Goal: Information Seeking & Learning: Find specific fact

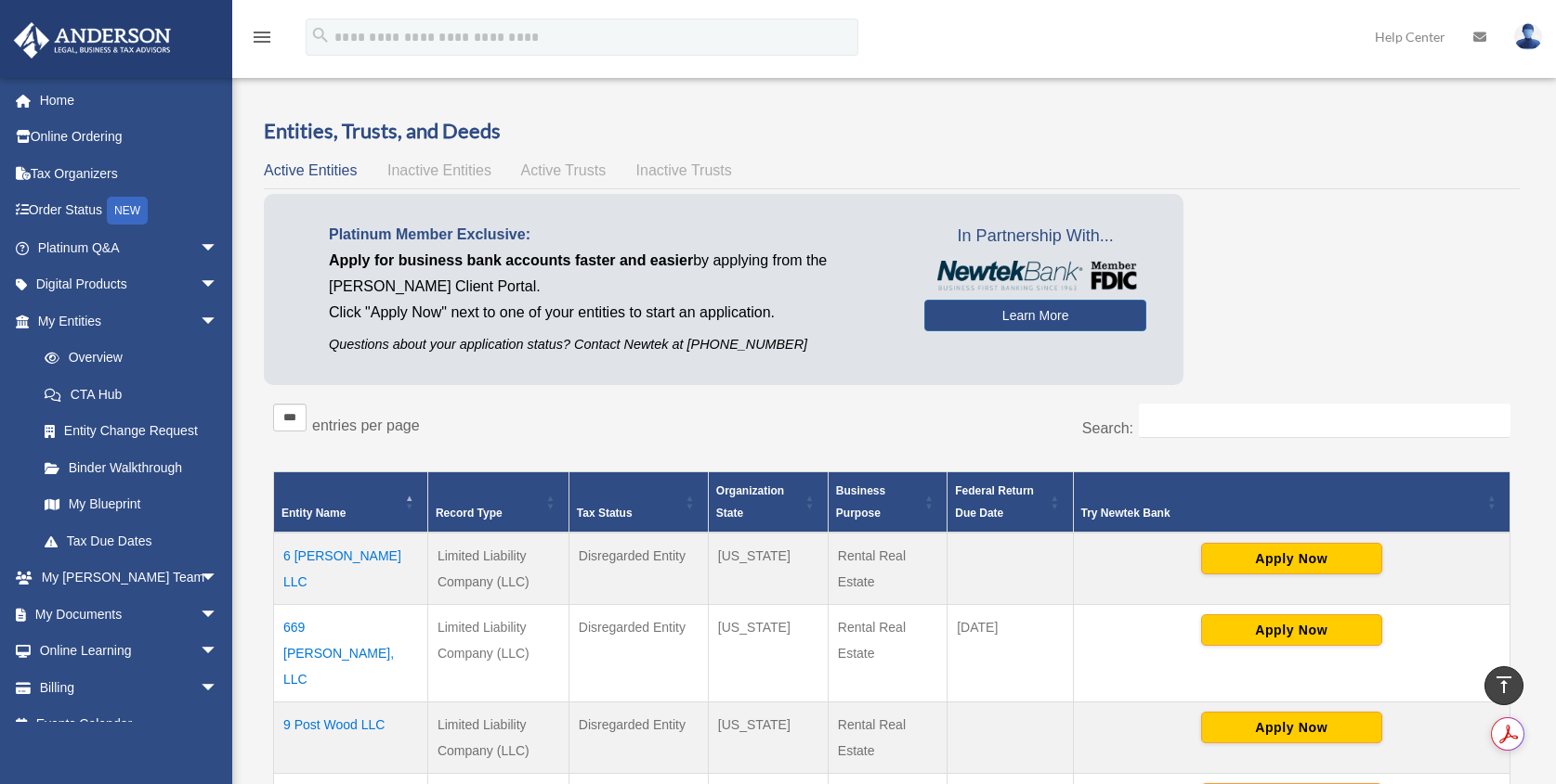
select select "***"
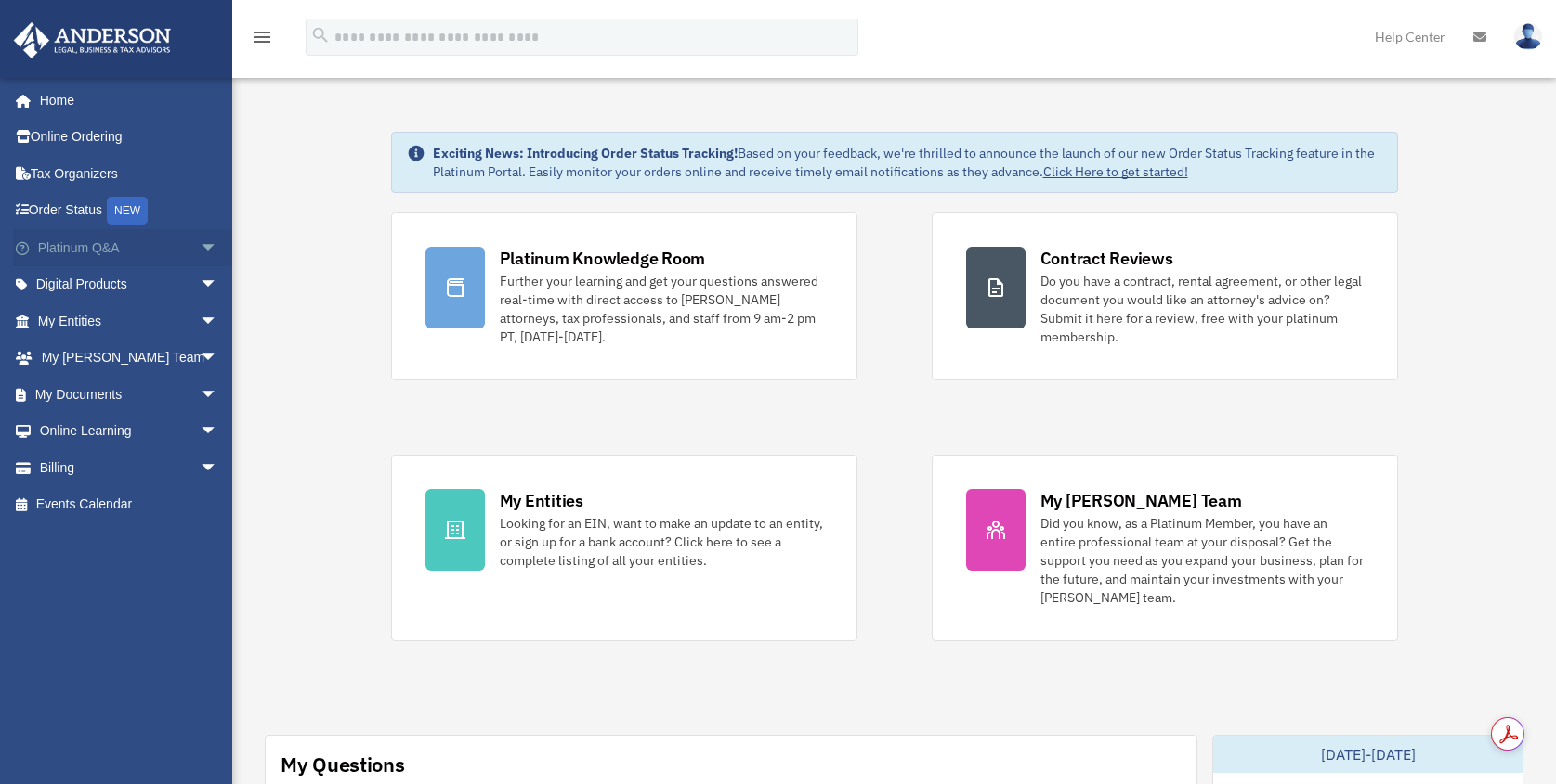
click at [168, 249] on link "Platinum Q&A arrow_drop_down" at bounding box center [129, 247] width 233 height 37
click at [207, 243] on span "arrow_drop_down" at bounding box center [218, 247] width 37 height 38
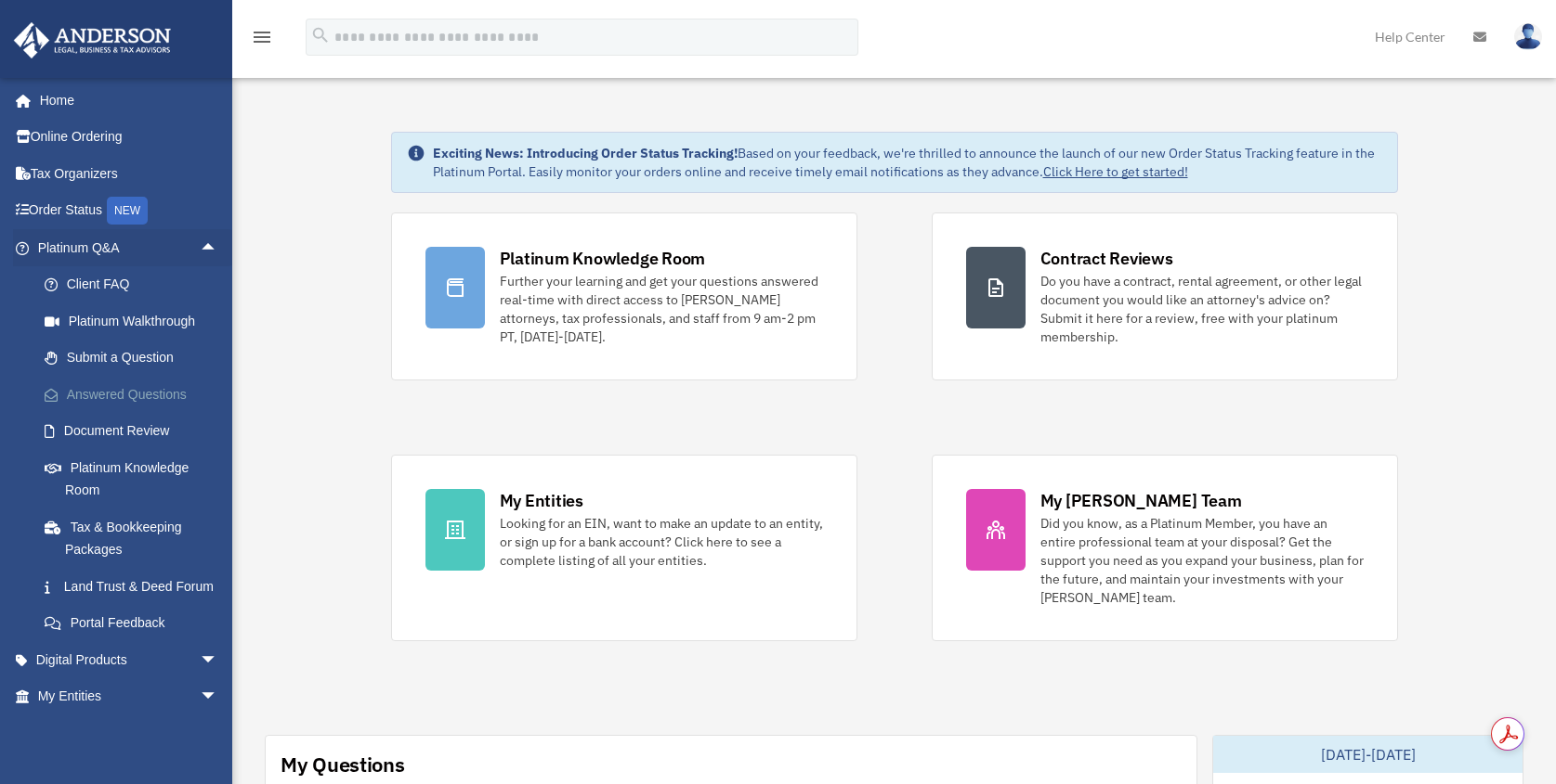
click at [137, 389] on link "Answered Questions" at bounding box center [136, 394] width 220 height 37
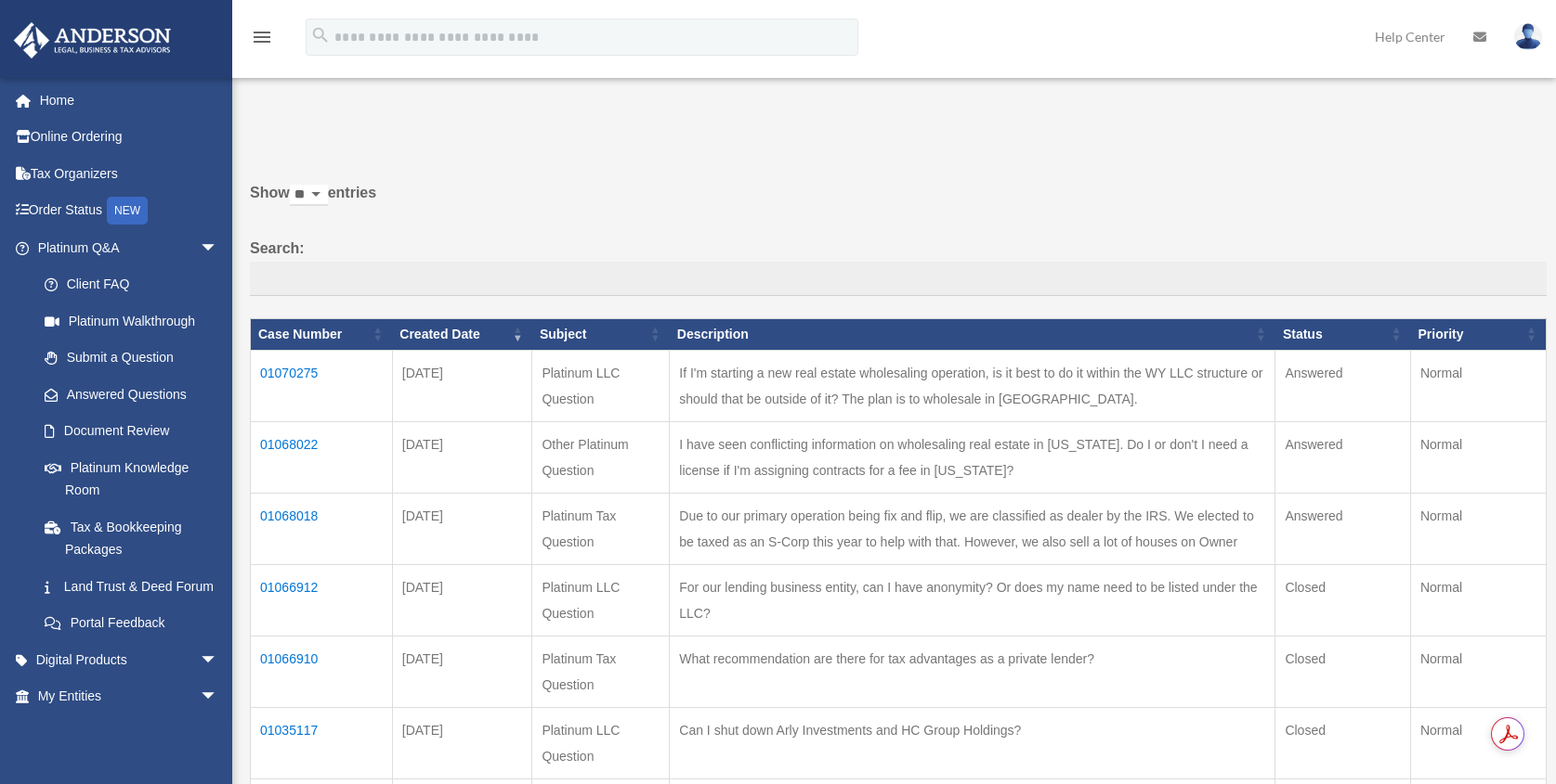
click at [267, 446] on td "01068022" at bounding box center [322, 457] width 142 height 71
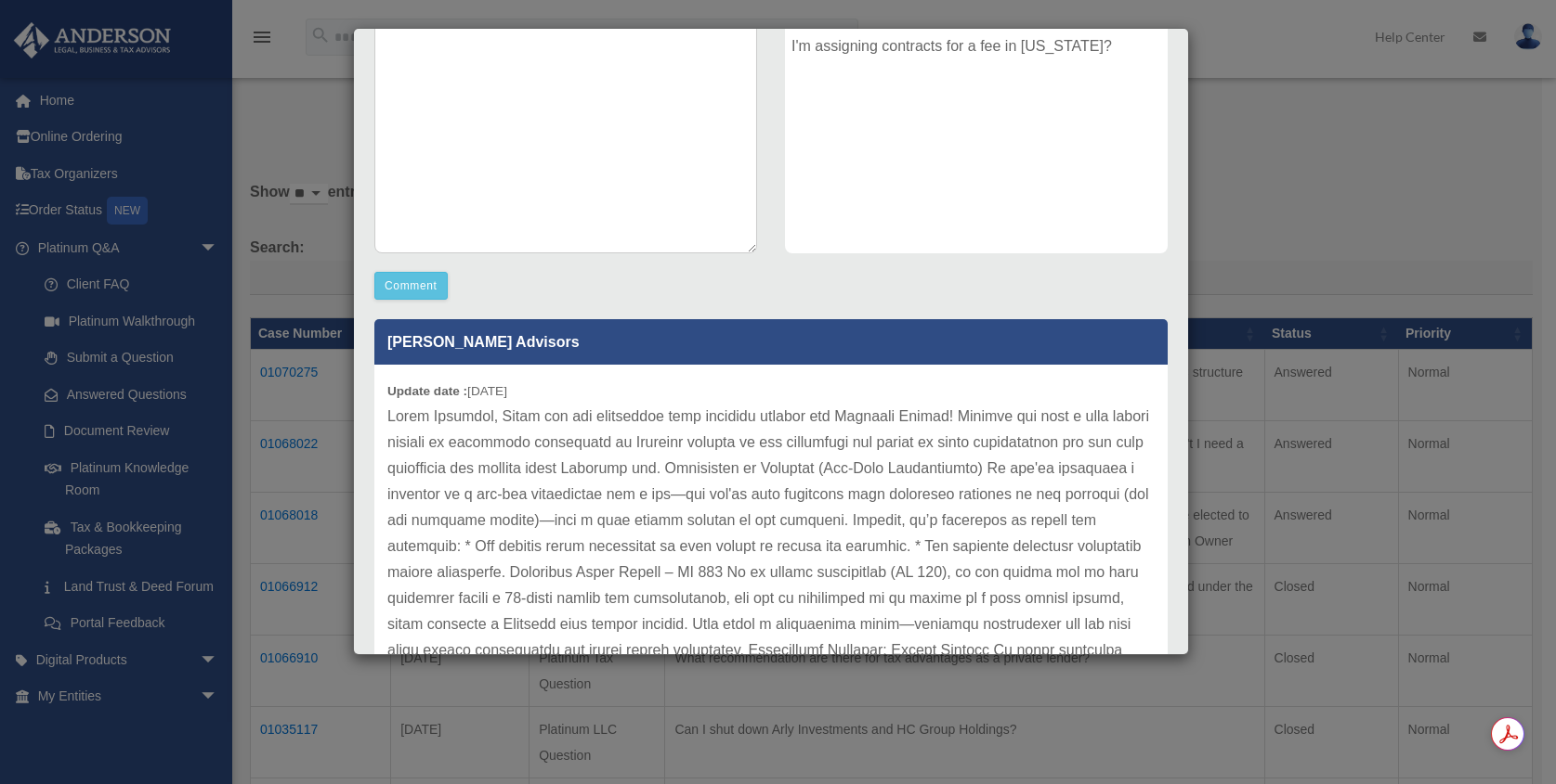
scroll to position [401, 0]
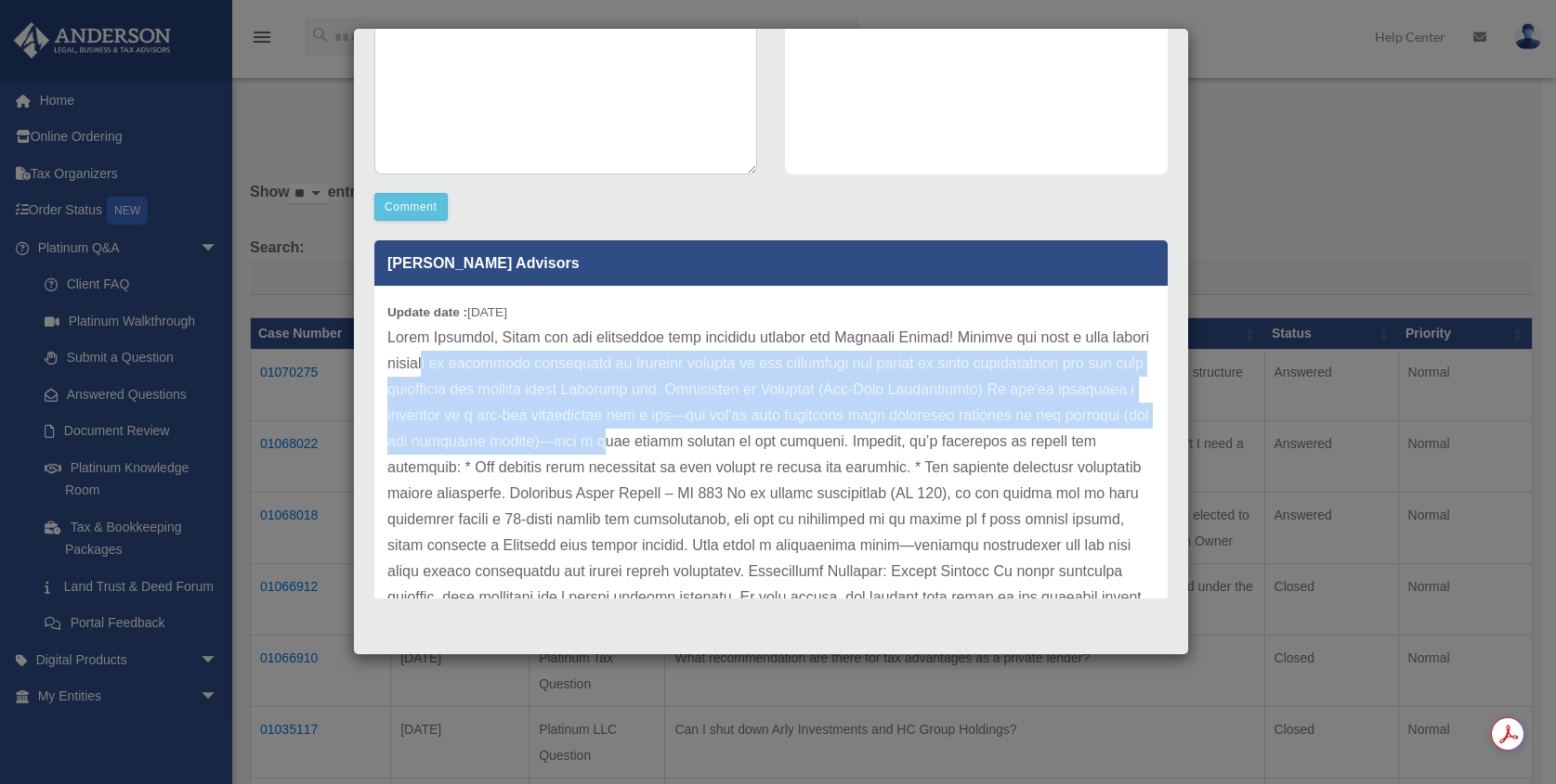
drag, startPoint x: 474, startPoint y: 371, endPoint x: 662, endPoint y: 454, distance: 205.5
click at [662, 454] on p at bounding box center [770, 559] width 767 height 467
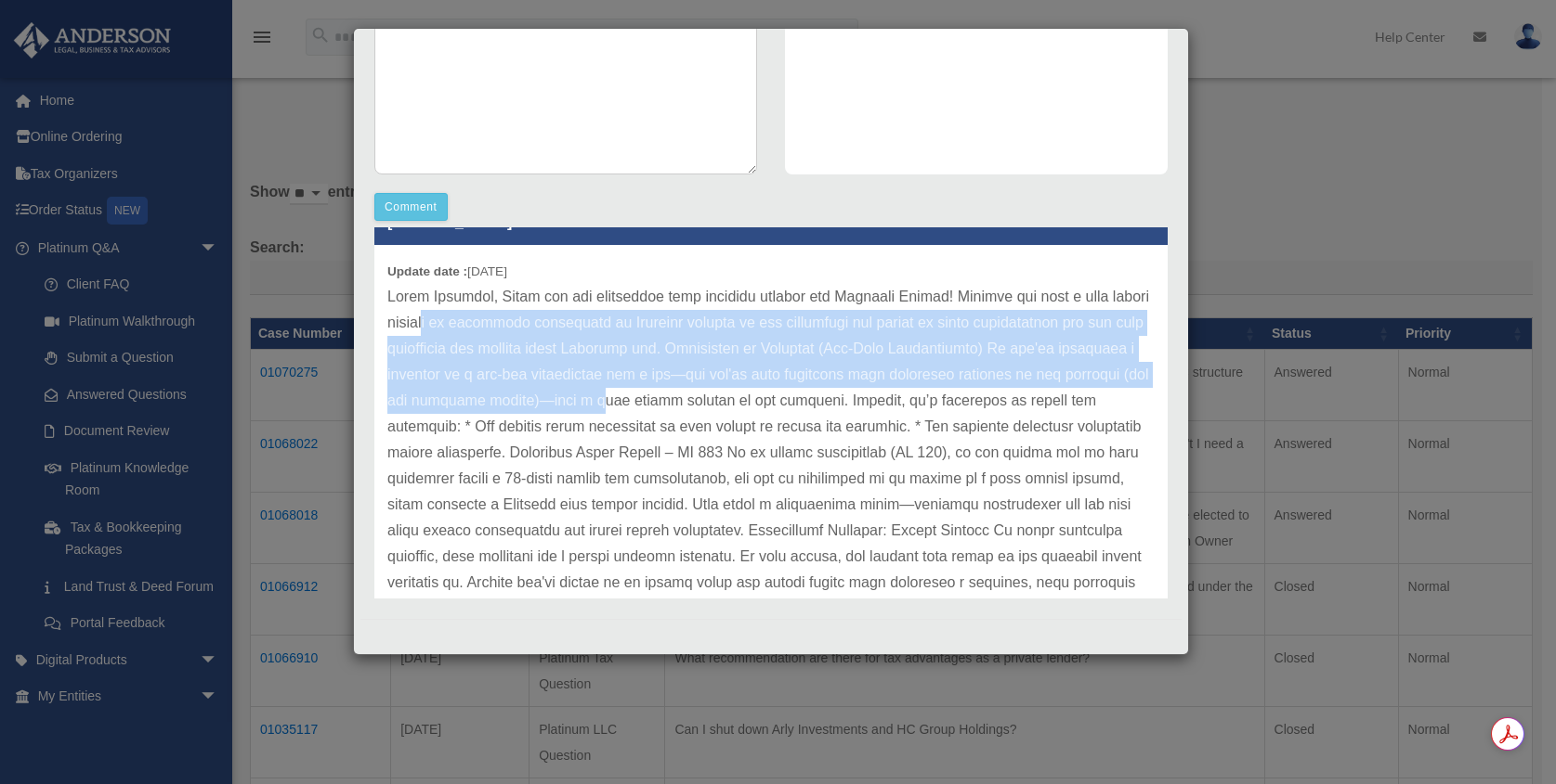
scroll to position [42, 0]
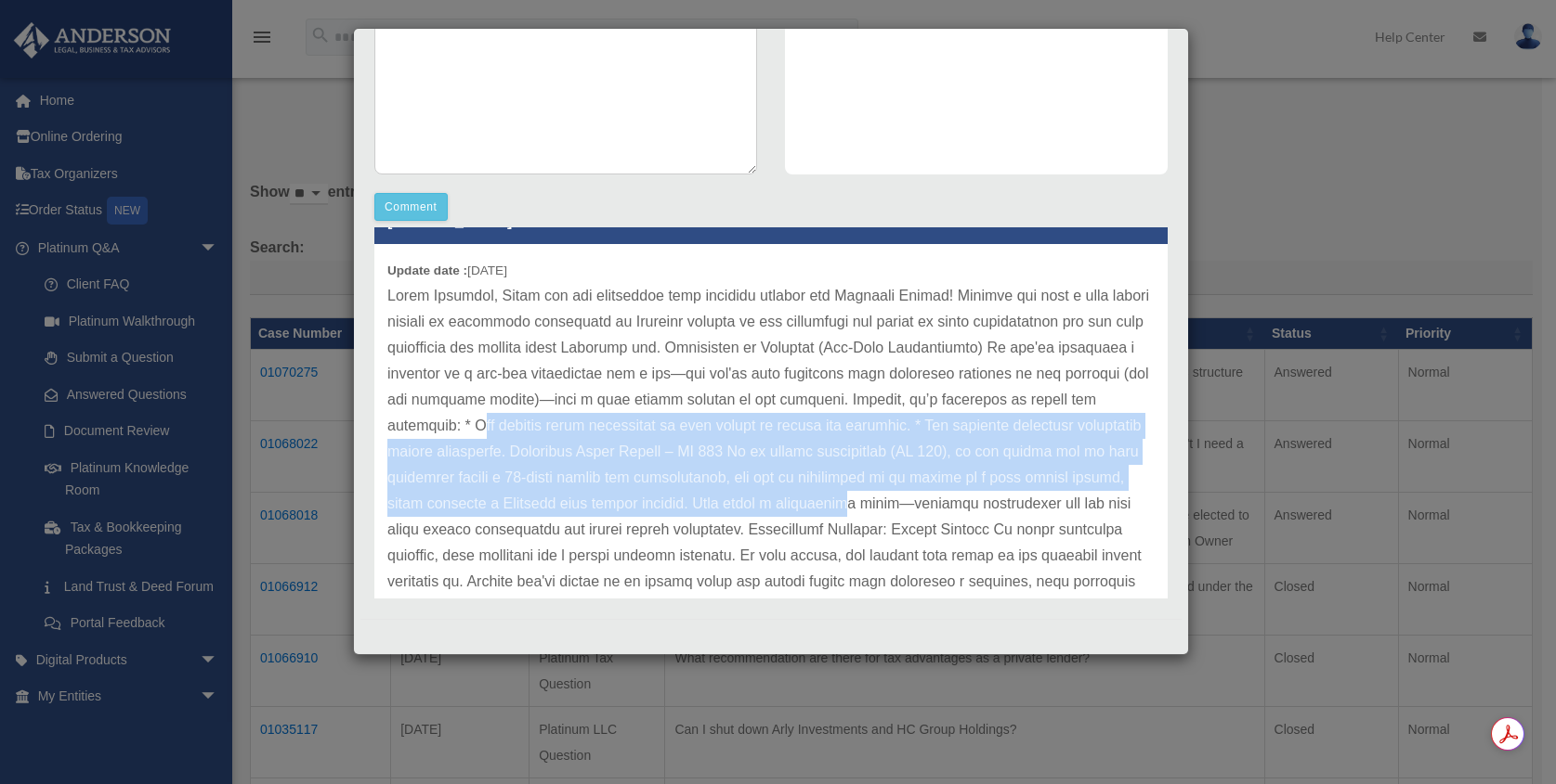
drag, startPoint x: 470, startPoint y: 429, endPoint x: 923, endPoint y: 501, distance: 458.7
click at [923, 501] on p at bounding box center [770, 517] width 767 height 467
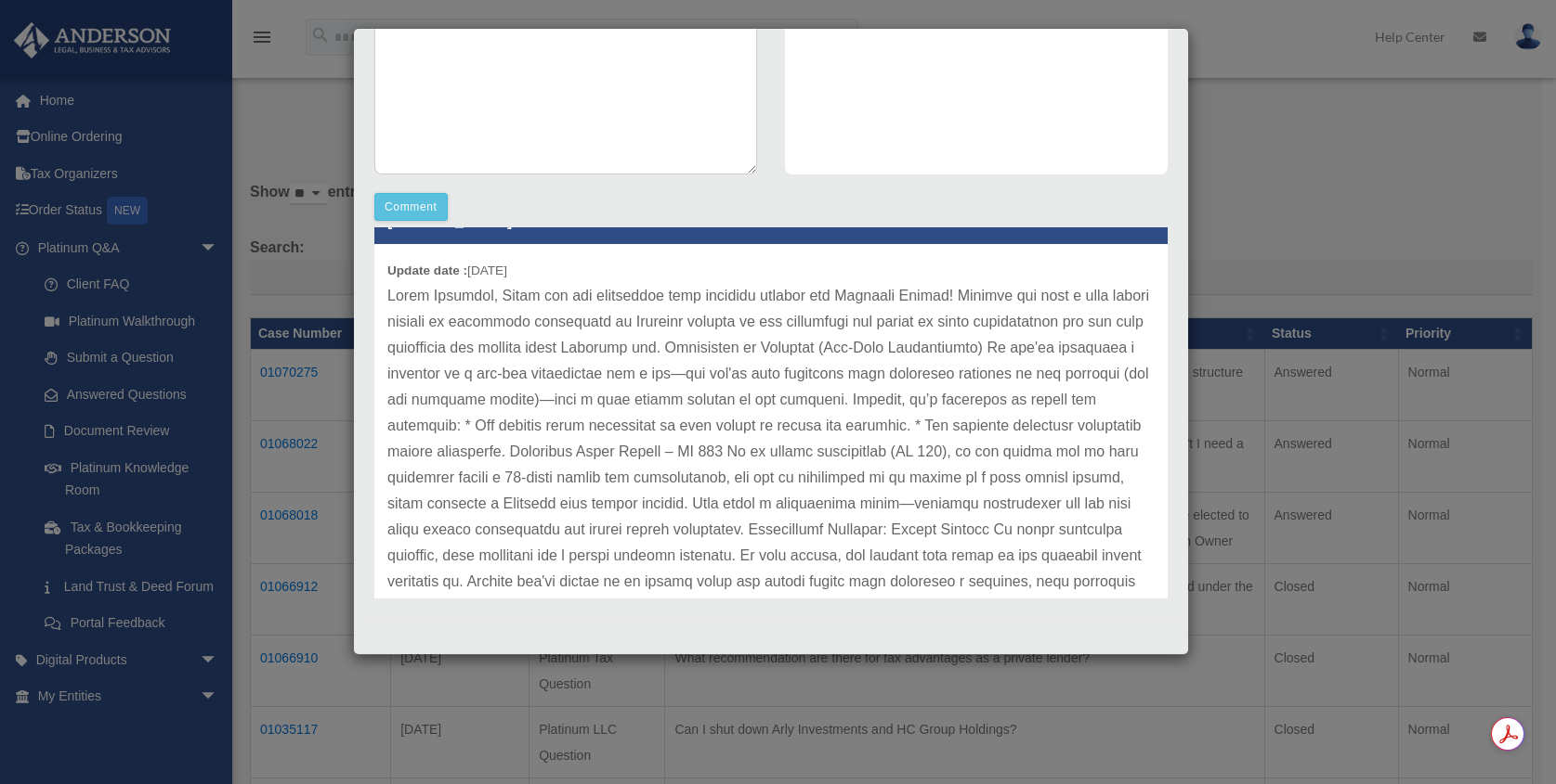
click at [1362, 155] on div "Case Detail × Other Platinum Question Case Number 01068022 Created Date August …" at bounding box center [778, 392] width 1556 height 784
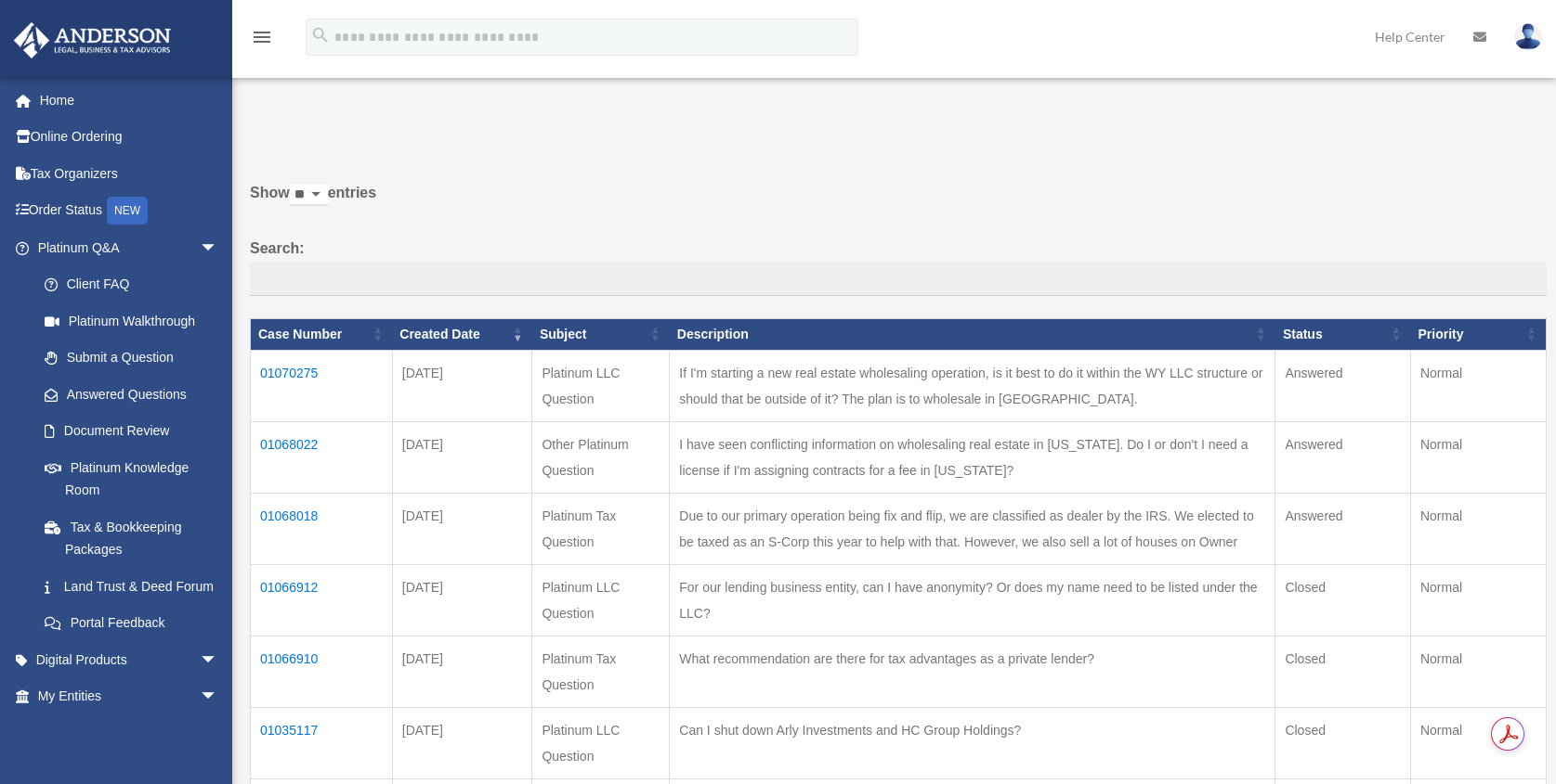
click at [294, 517] on td "01068018" at bounding box center [322, 528] width 142 height 71
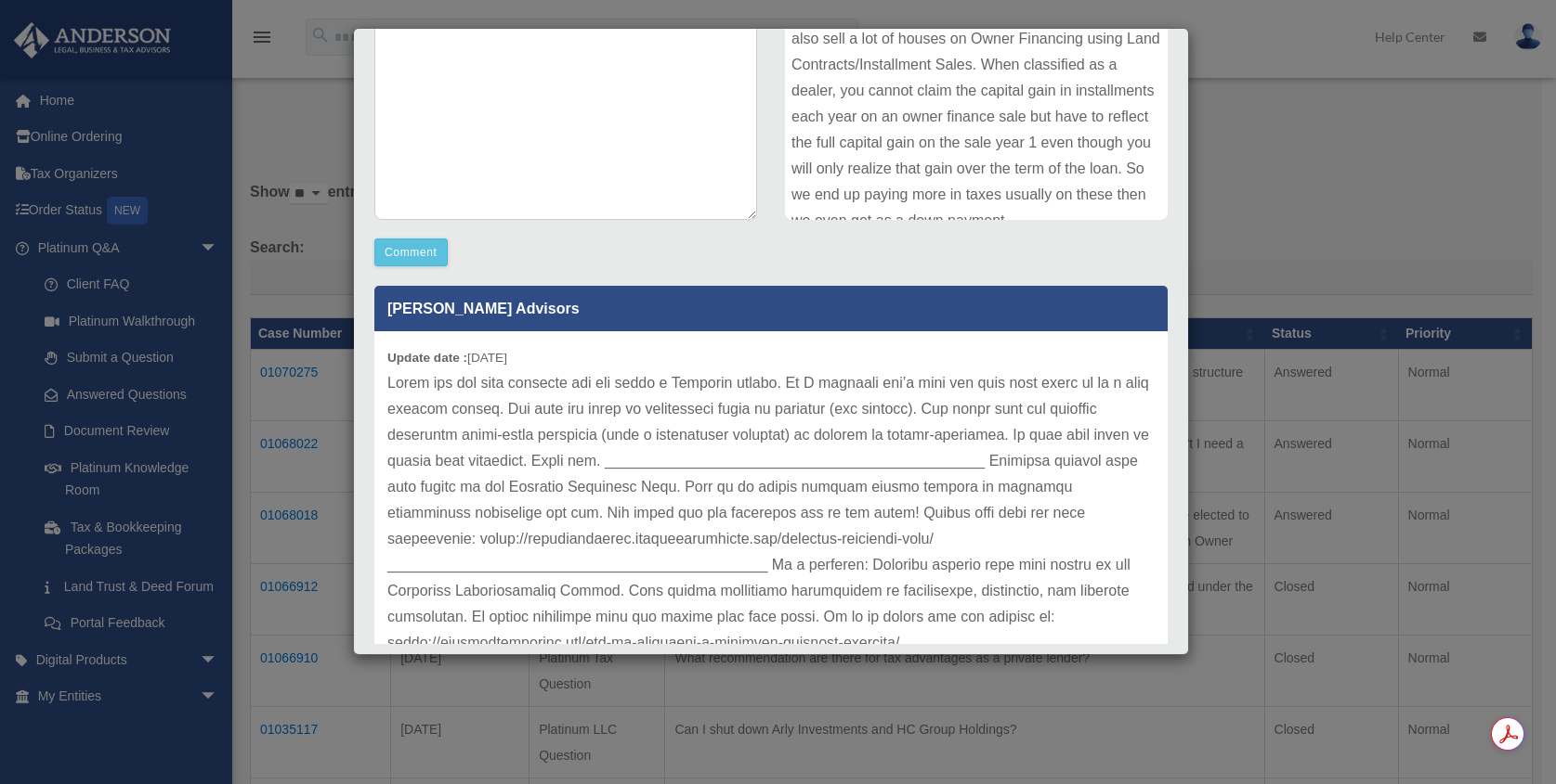
scroll to position [401, 0]
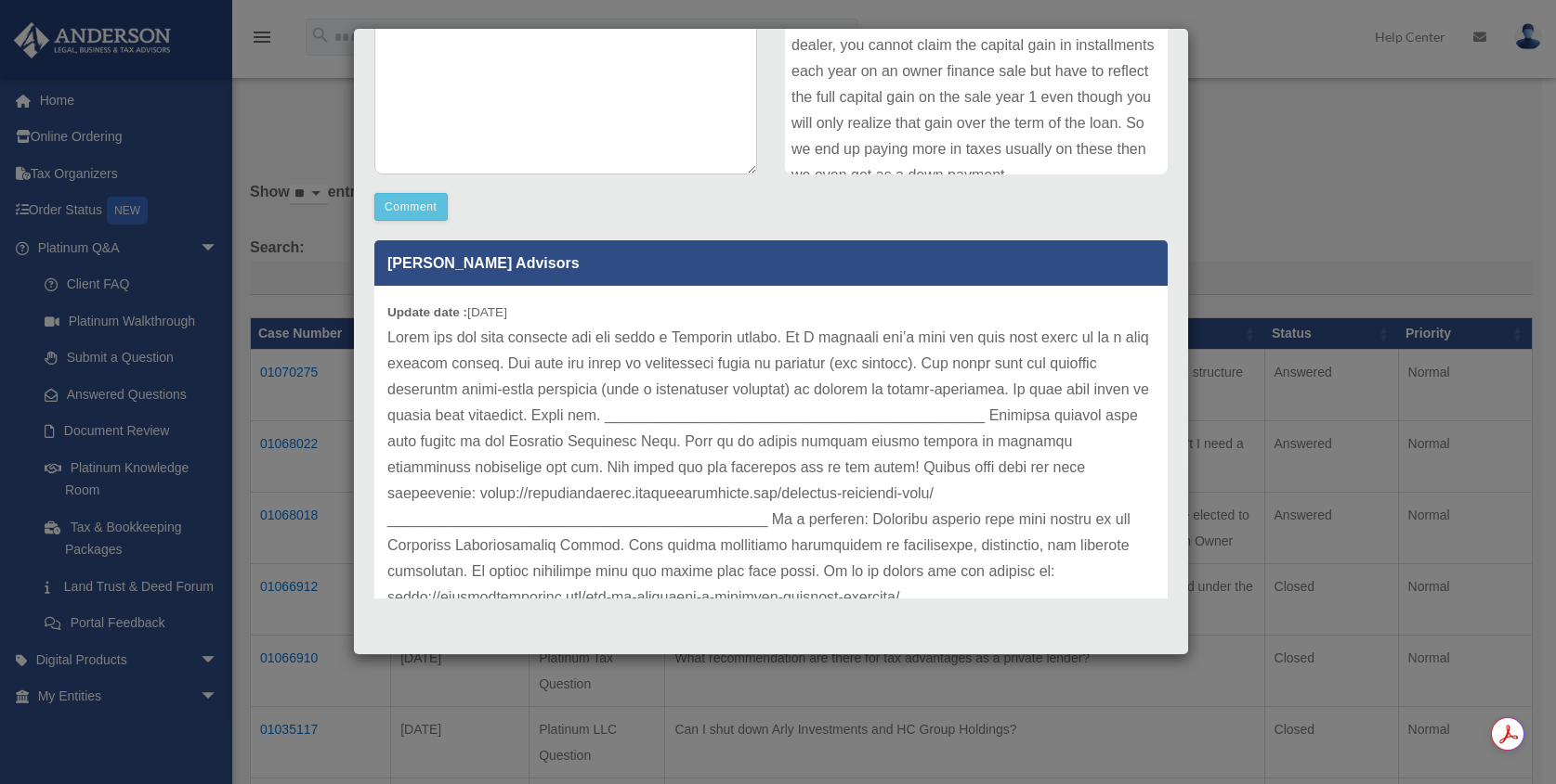
click at [806, 340] on p at bounding box center [770, 468] width 767 height 286
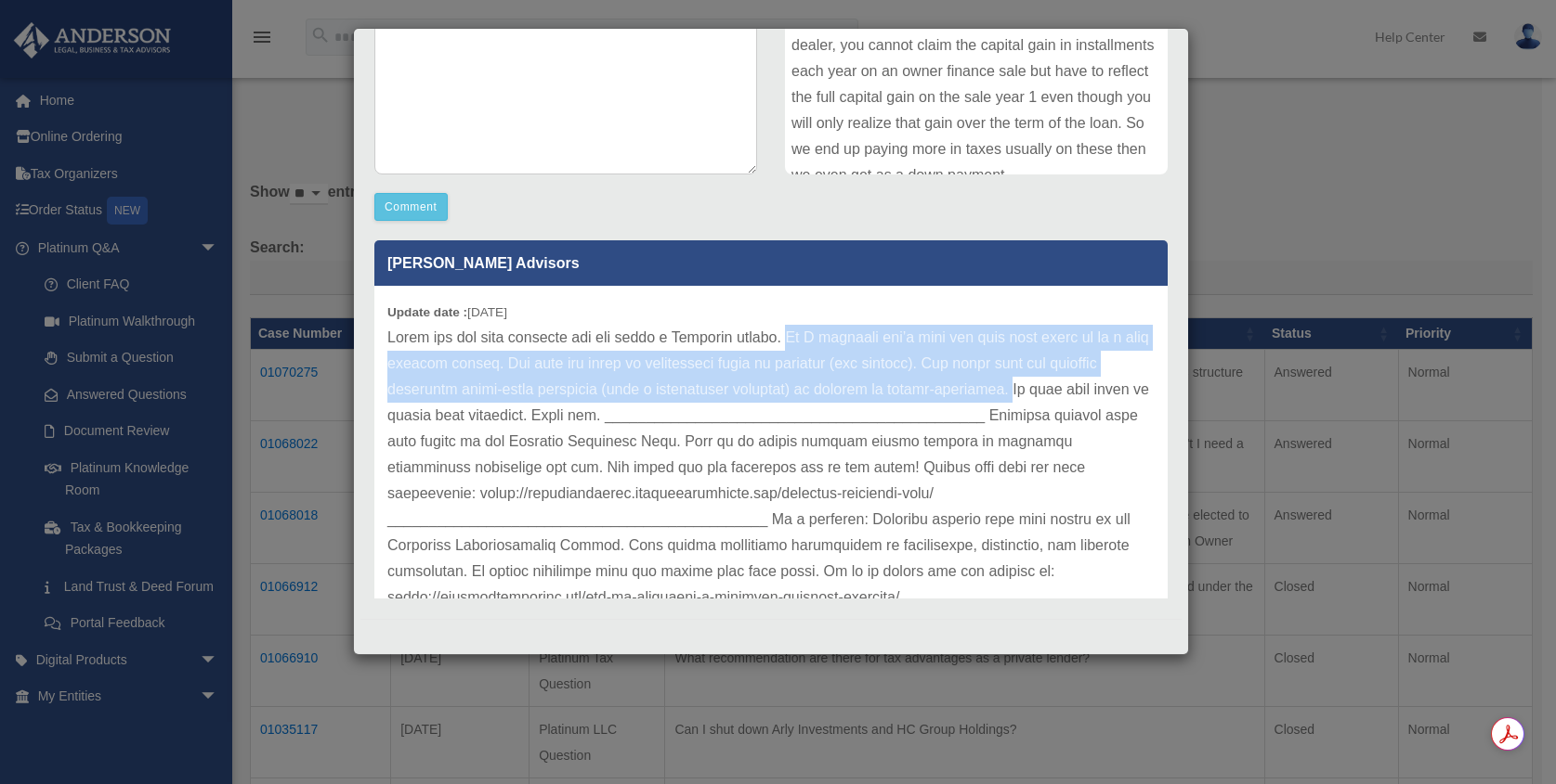
drag, startPoint x: 806, startPoint y: 340, endPoint x: 1027, endPoint y: 390, distance: 226.6
click at [1027, 390] on p at bounding box center [770, 468] width 767 height 286
copy p "An S election won’t help you with that since it is a flow through entity. The g…"
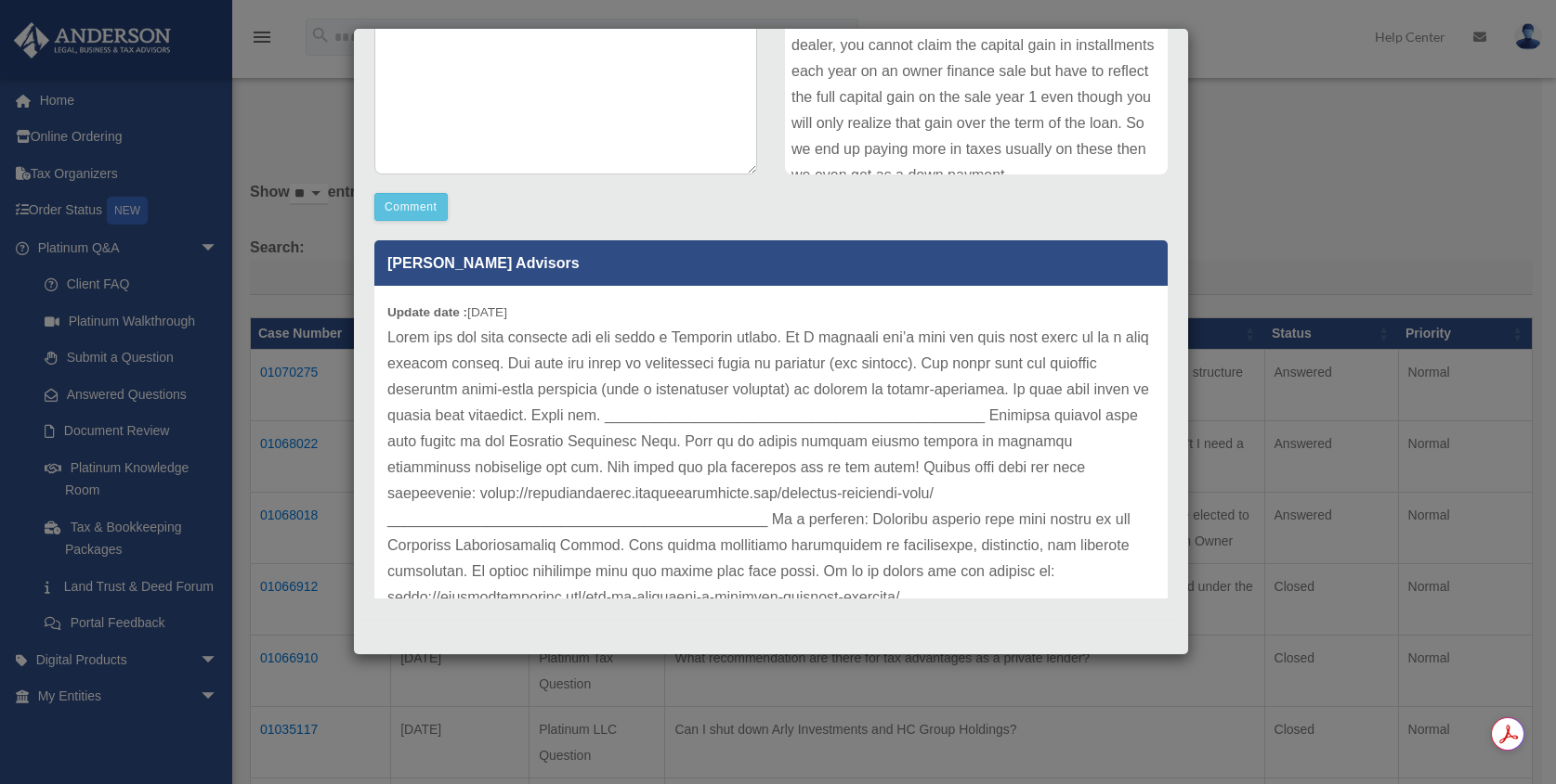
click at [1308, 163] on div "Case Detail × Platinum Tax Question Case Number 01068018 Created Date August 6,…" at bounding box center [778, 392] width 1556 height 784
